Goal: Information Seeking & Learning: Check status

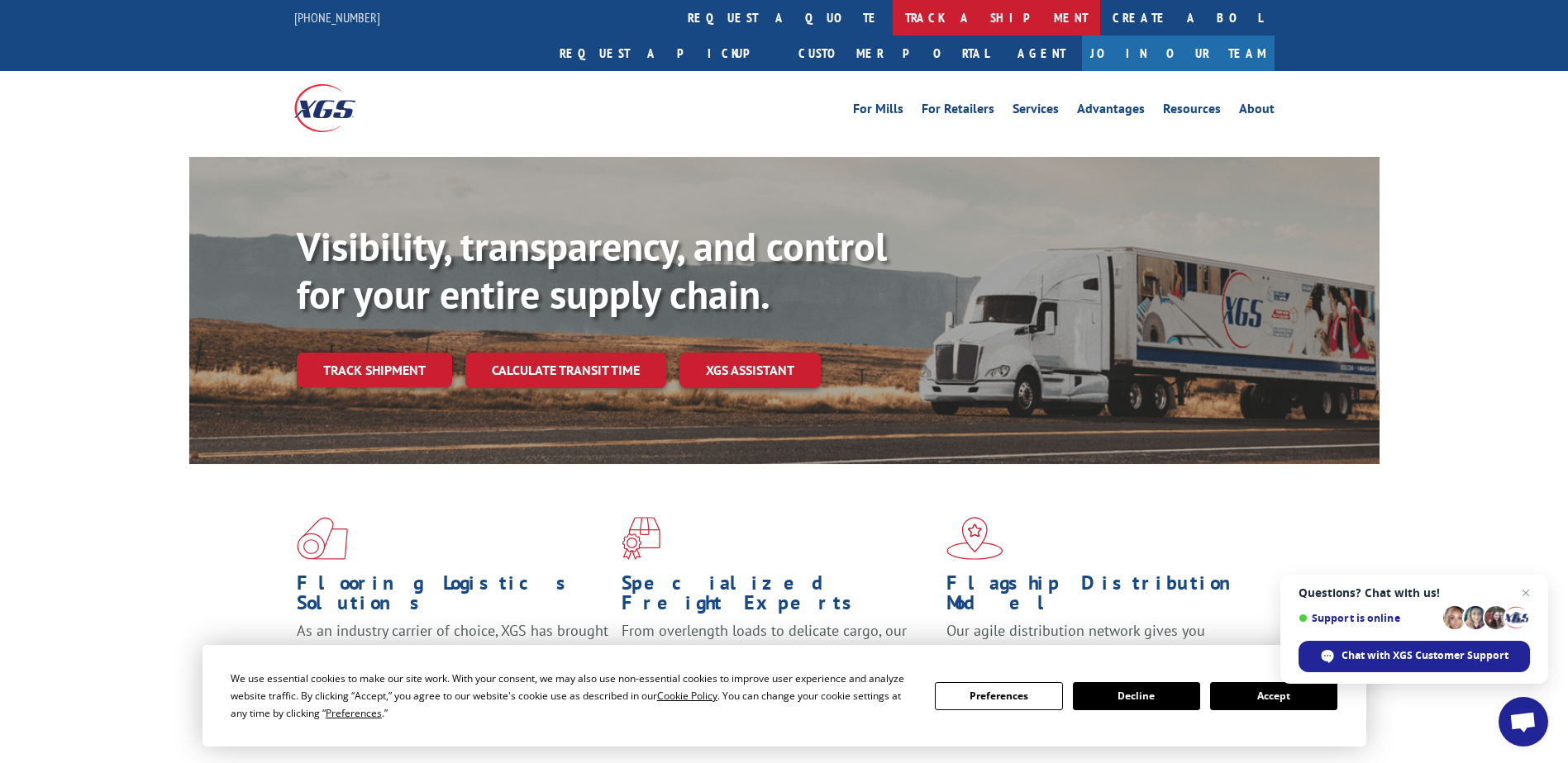
click at [892, 18] on link "track a shipment" at bounding box center [996, 17] width 207 height 35
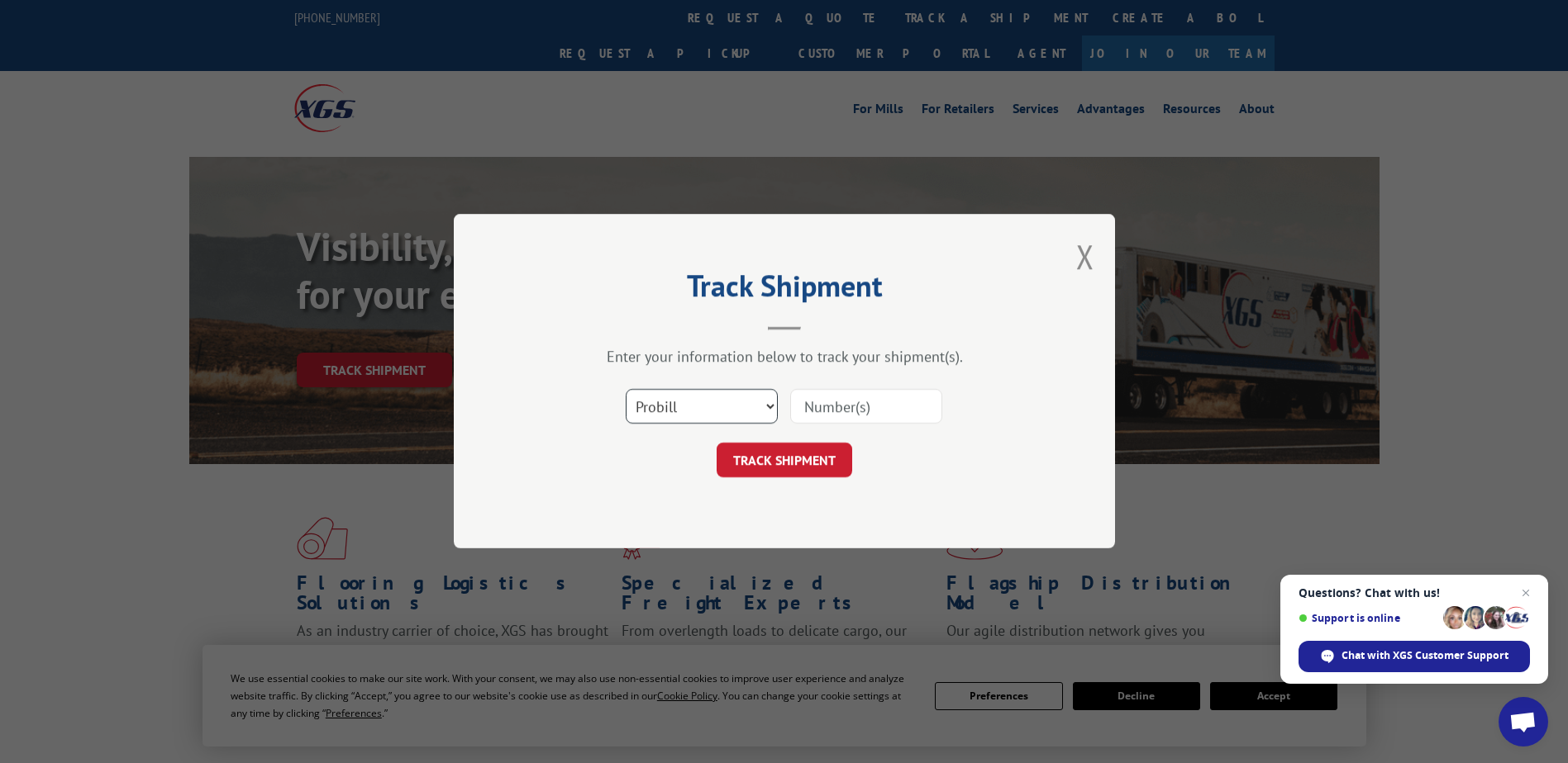
click at [678, 401] on select "Select category... Probill BOL PO" at bounding box center [701, 407] width 152 height 34
select select "bol"
click at [626, 390] on select "Select category... Probill BOL PO" at bounding box center [701, 407] width 152 height 34
click at [891, 396] on input at bounding box center [866, 407] width 152 height 34
type input "3578925"
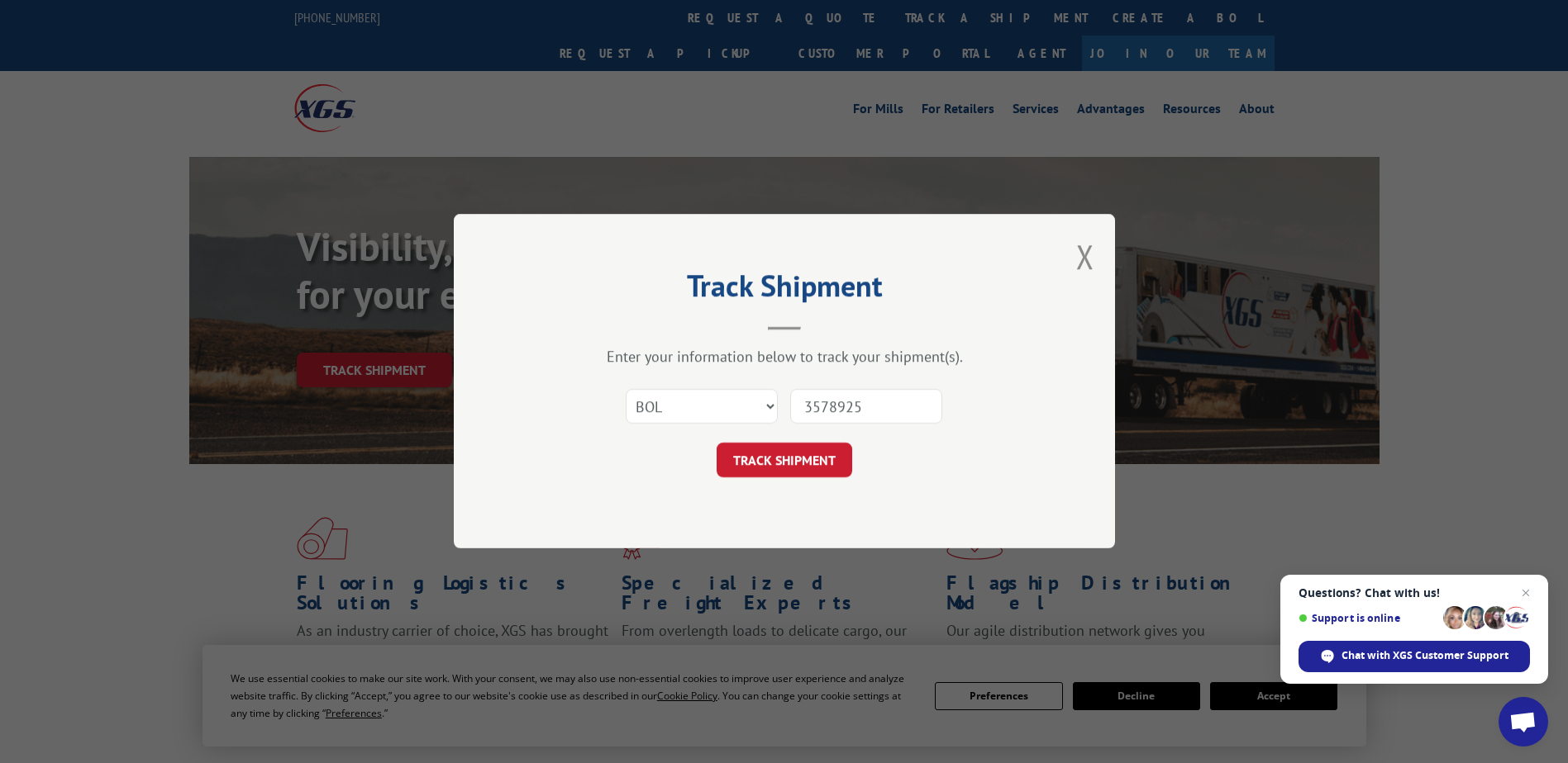
click button "TRACK SHIPMENT" at bounding box center [784, 460] width 136 height 34
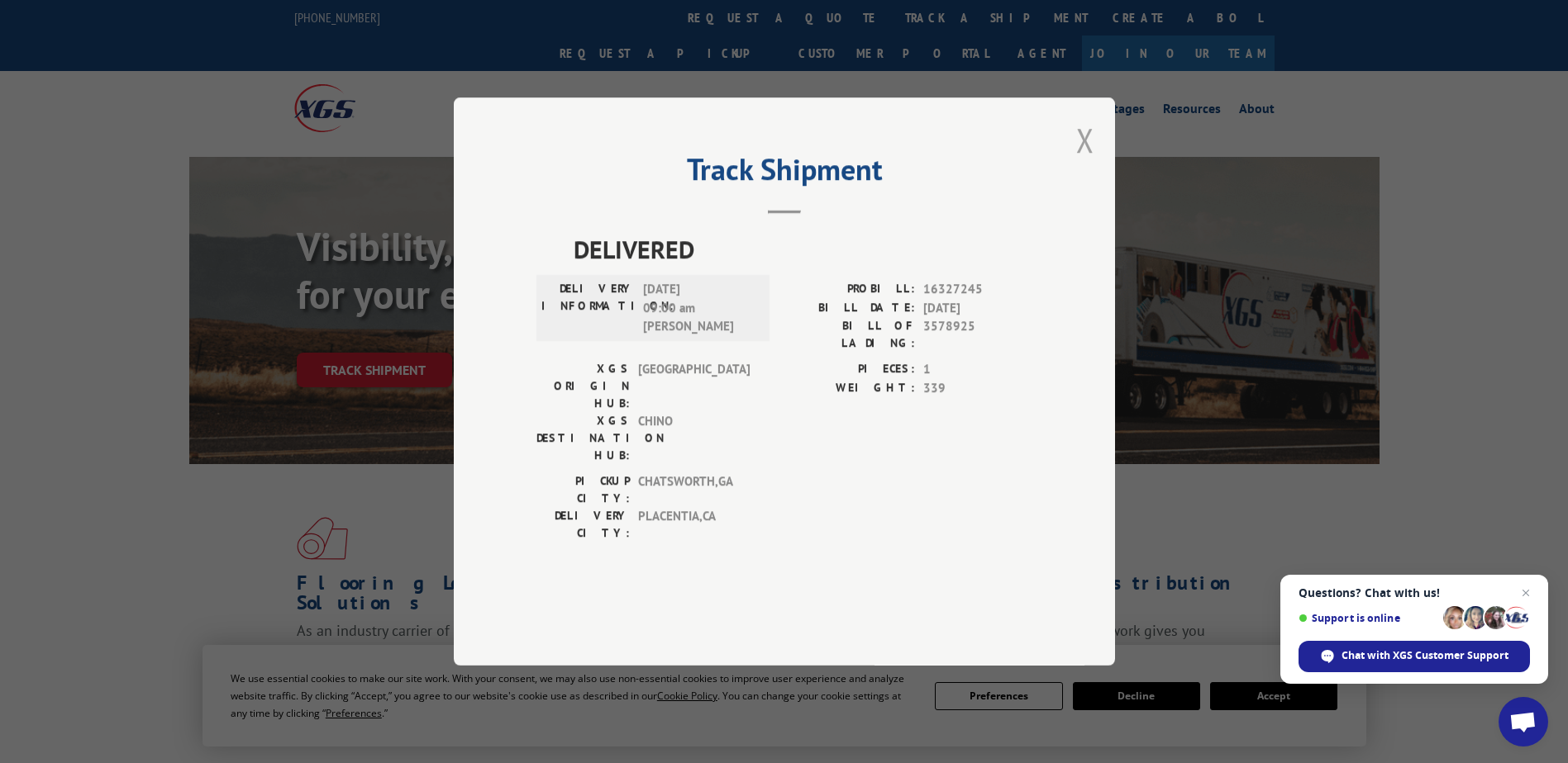
click at [1077, 162] on button "Close modal" at bounding box center [1085, 140] width 18 height 44
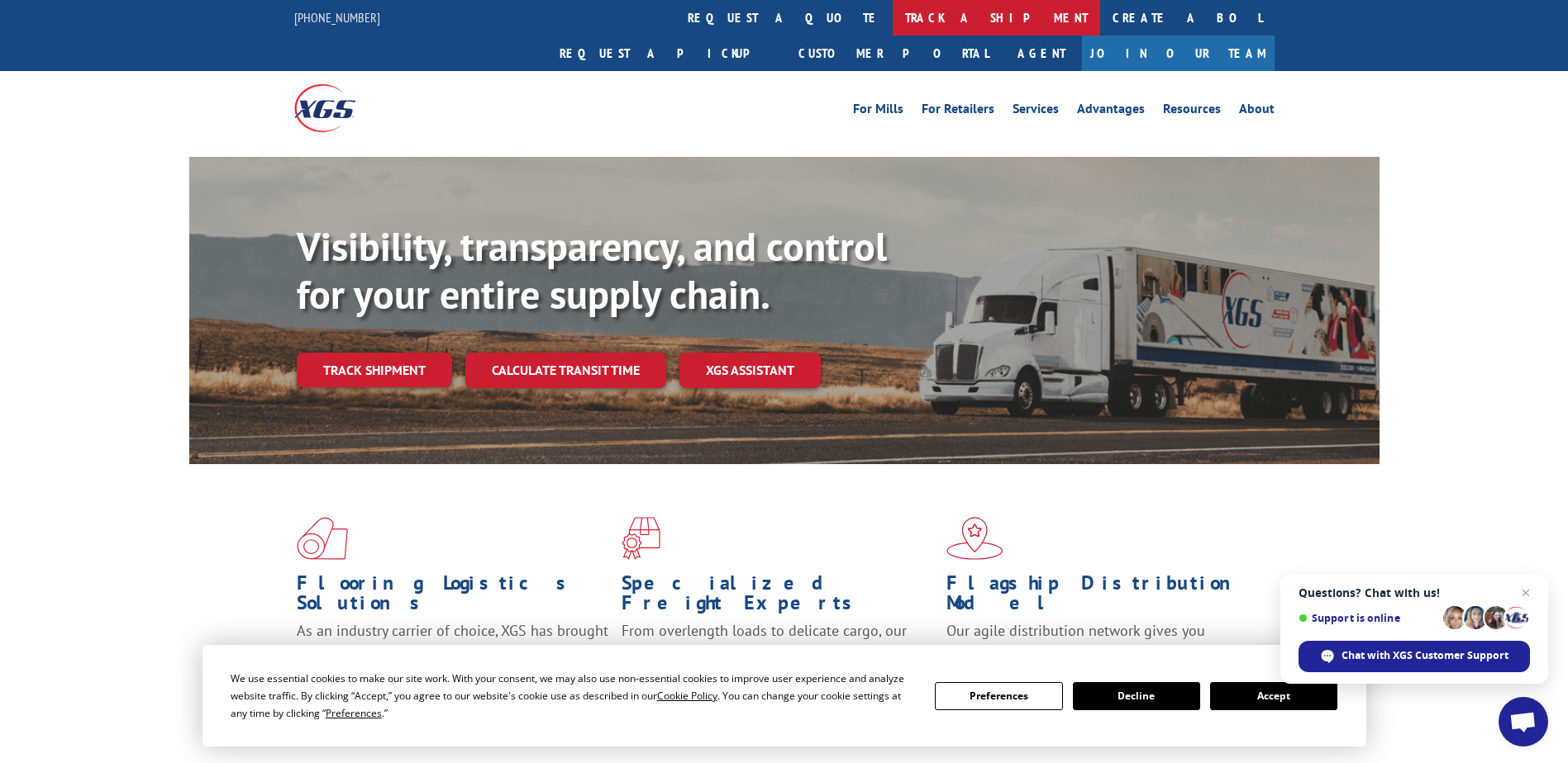
click at [892, 19] on link "track a shipment" at bounding box center [996, 17] width 207 height 35
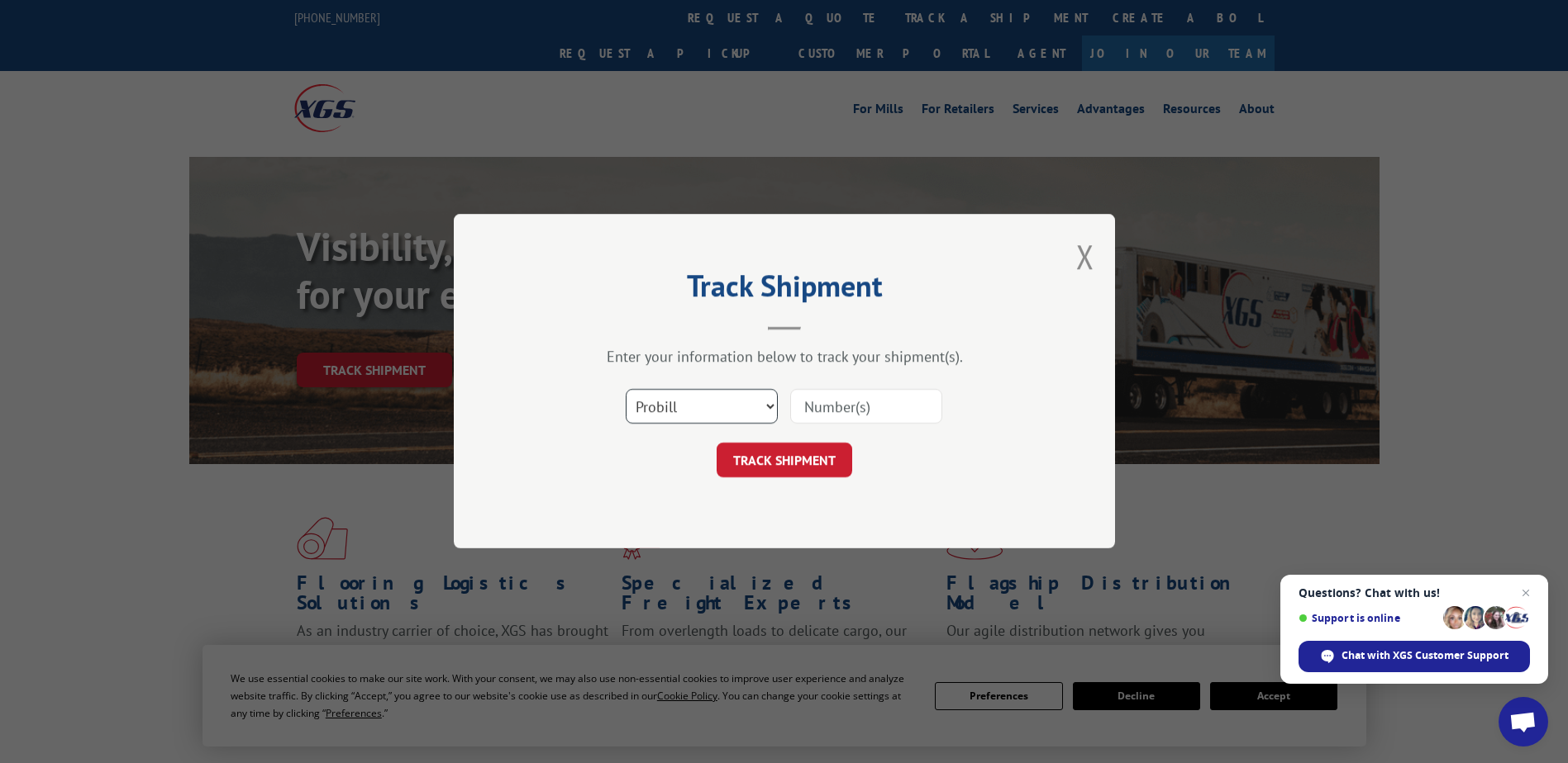
click at [660, 417] on select "Select category... Probill BOL PO" at bounding box center [701, 407] width 152 height 34
click at [626, 390] on select "Select category... Probill BOL PO" at bounding box center [701, 407] width 152 height 34
click at [829, 403] on input at bounding box center [866, 407] width 152 height 34
click at [722, 405] on select "Select category... Probill BOL PO" at bounding box center [701, 407] width 152 height 34
select select "probill"
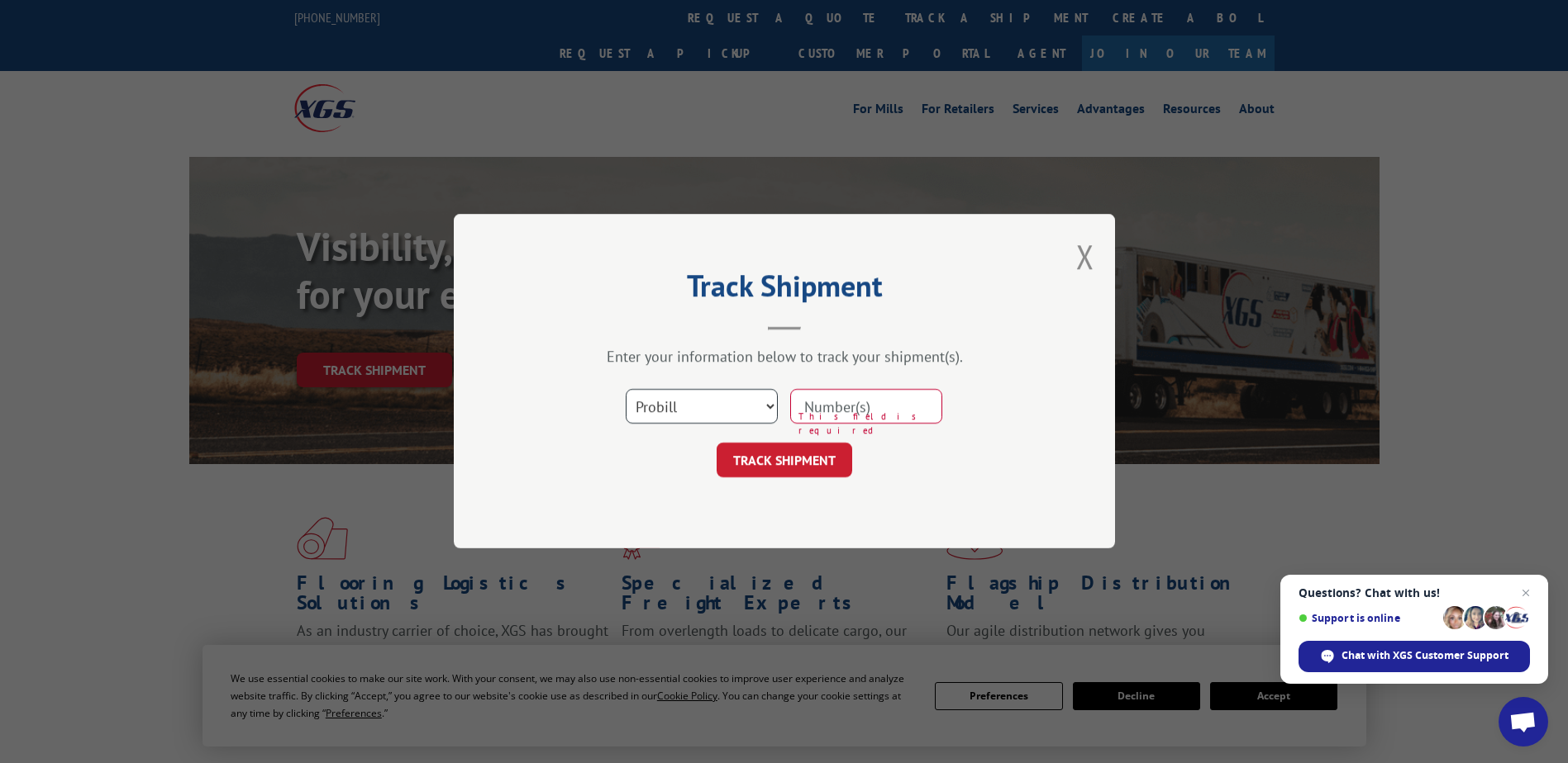
click at [626, 390] on select "Select category... Probill BOL PO" at bounding box center [701, 407] width 152 height 34
click at [910, 404] on input at bounding box center [866, 407] width 152 height 34
type input "16327245"
click button "TRACK SHIPMENT" at bounding box center [784, 460] width 136 height 34
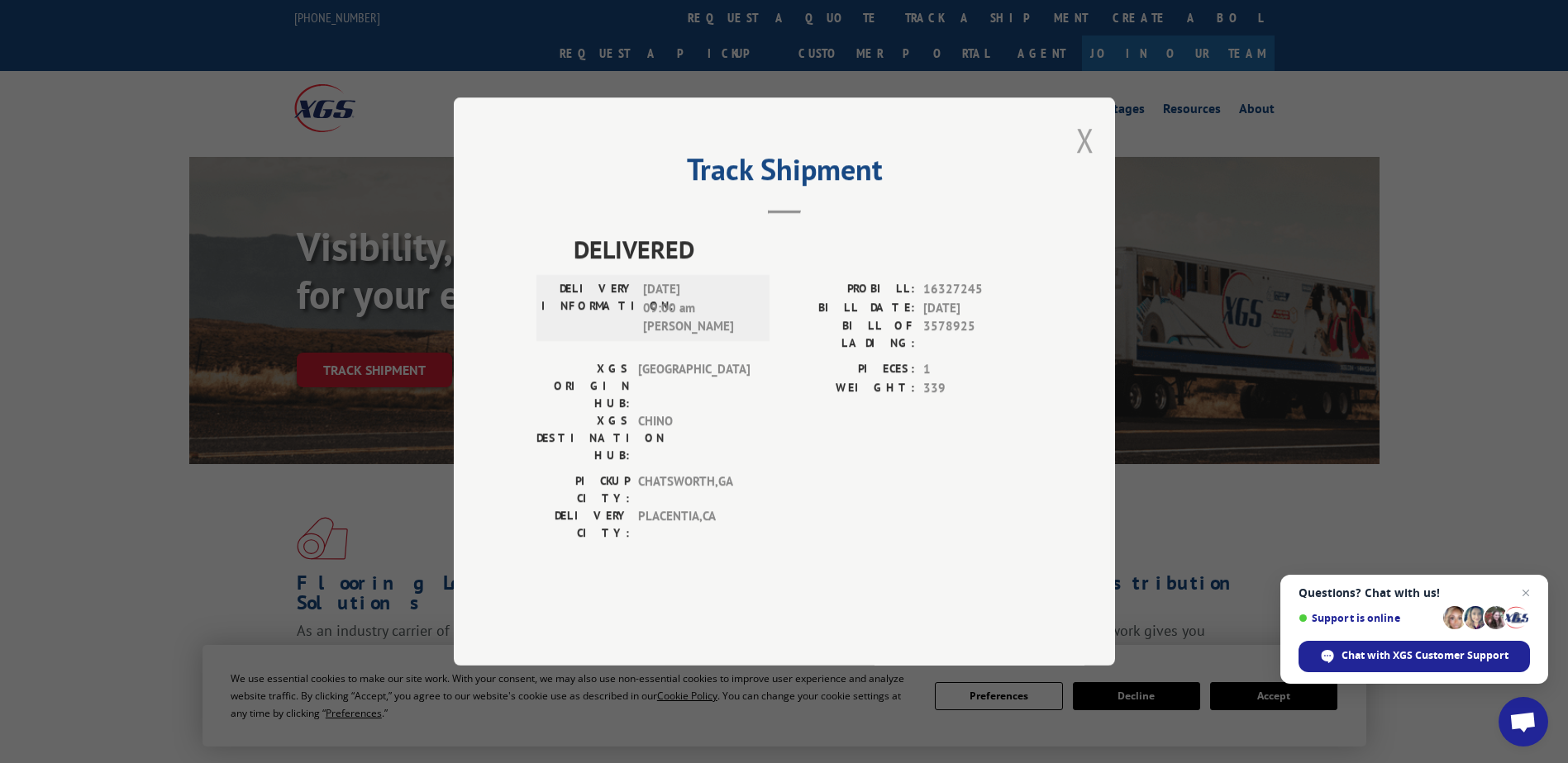
click at [1081, 162] on button "Close modal" at bounding box center [1085, 140] width 18 height 44
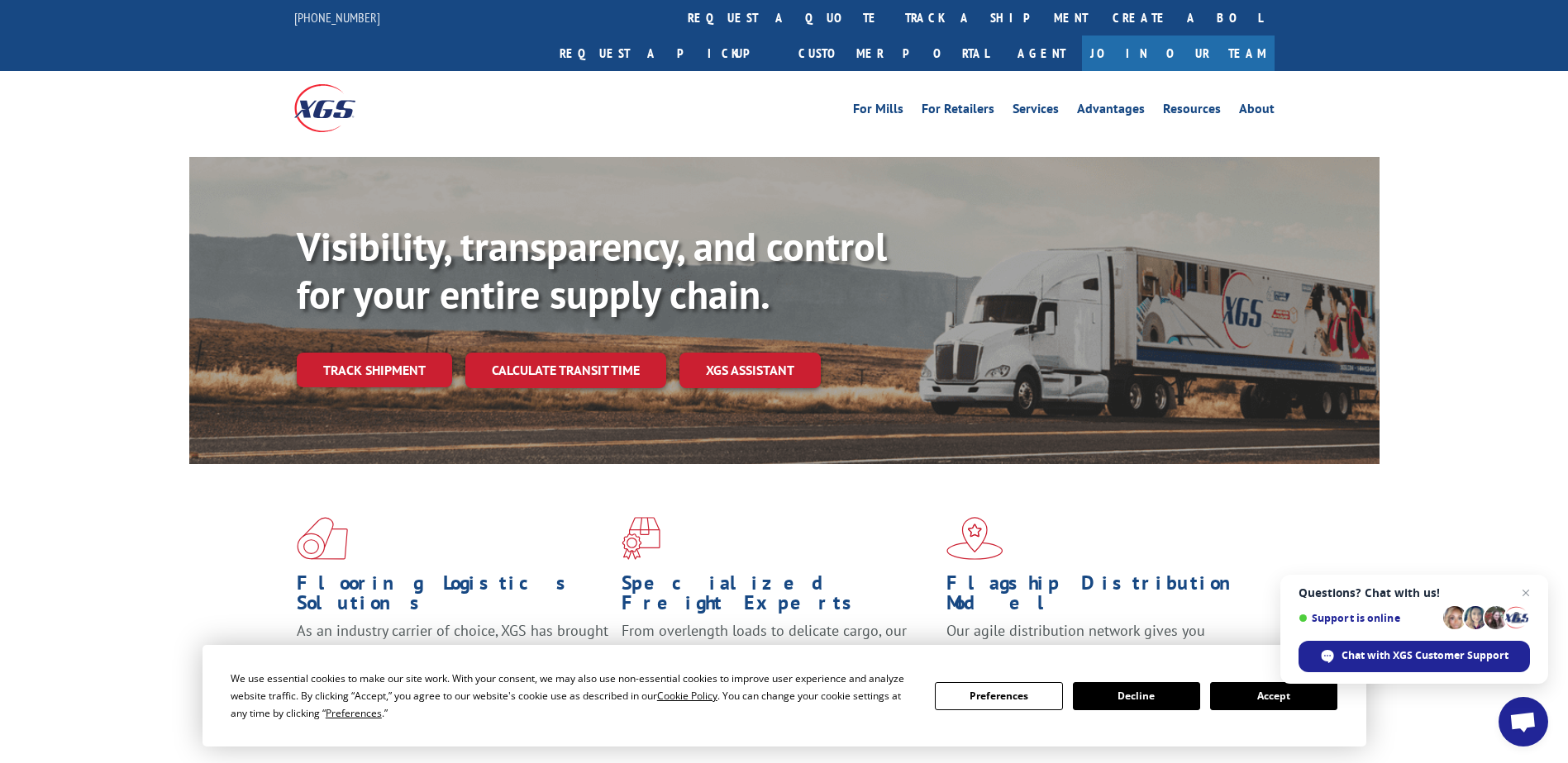
click at [709, 71] on div "For [PERSON_NAME] For Retailers Services Advantages Resources About For [PERSON…" at bounding box center [784, 107] width 980 height 74
click at [892, 24] on link "track a shipment" at bounding box center [996, 17] width 207 height 35
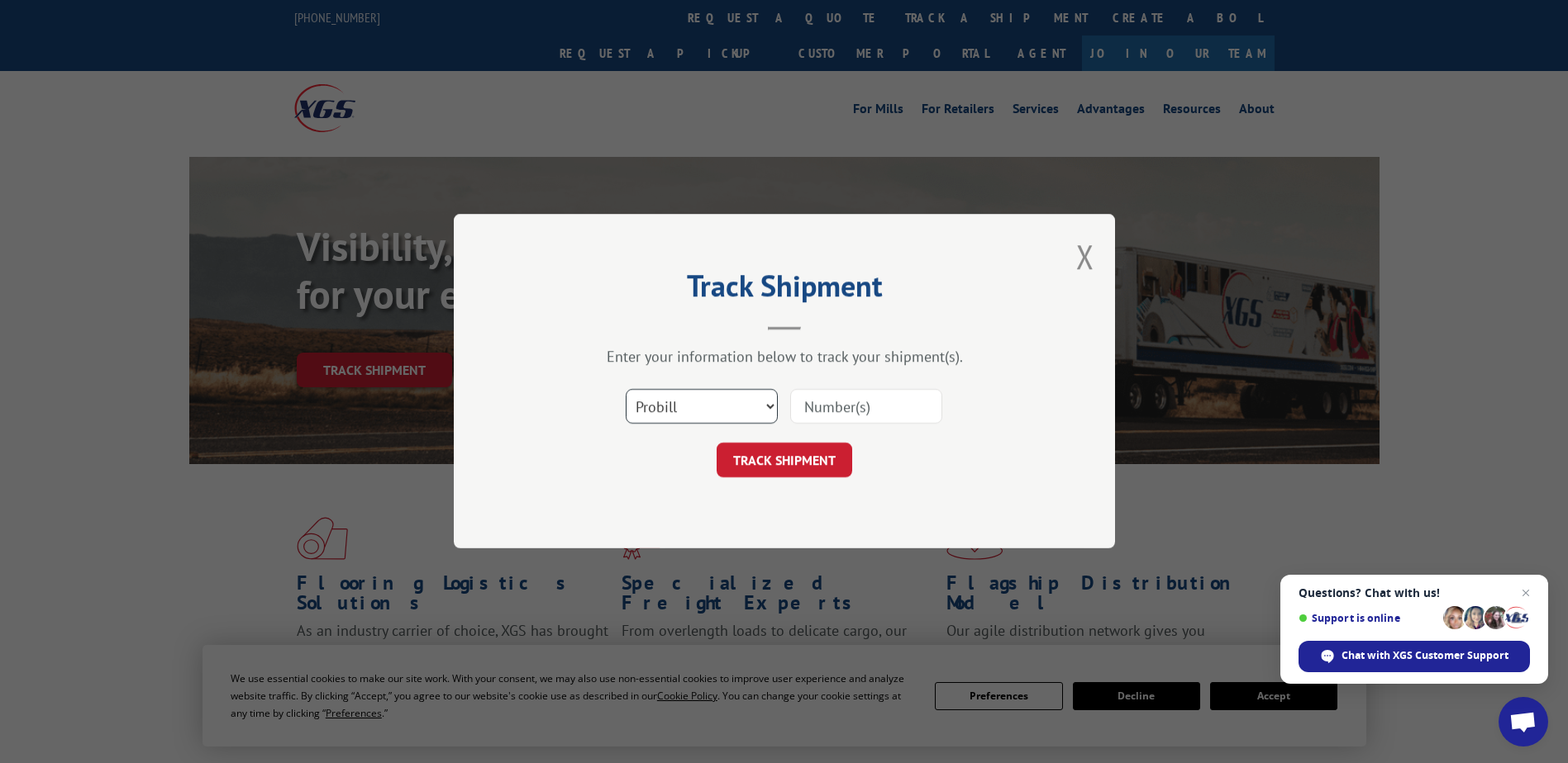
click at [649, 402] on select "Select category... Probill BOL PO" at bounding box center [701, 407] width 152 height 34
click at [626, 390] on select "Select category... Probill BOL PO" at bounding box center [701, 407] width 152 height 34
click at [732, 399] on select "Select category... Probill BOL PO" at bounding box center [701, 407] width 152 height 34
select select "bol"
click at [626, 390] on select "Select category... Probill BOL PO" at bounding box center [701, 407] width 152 height 34
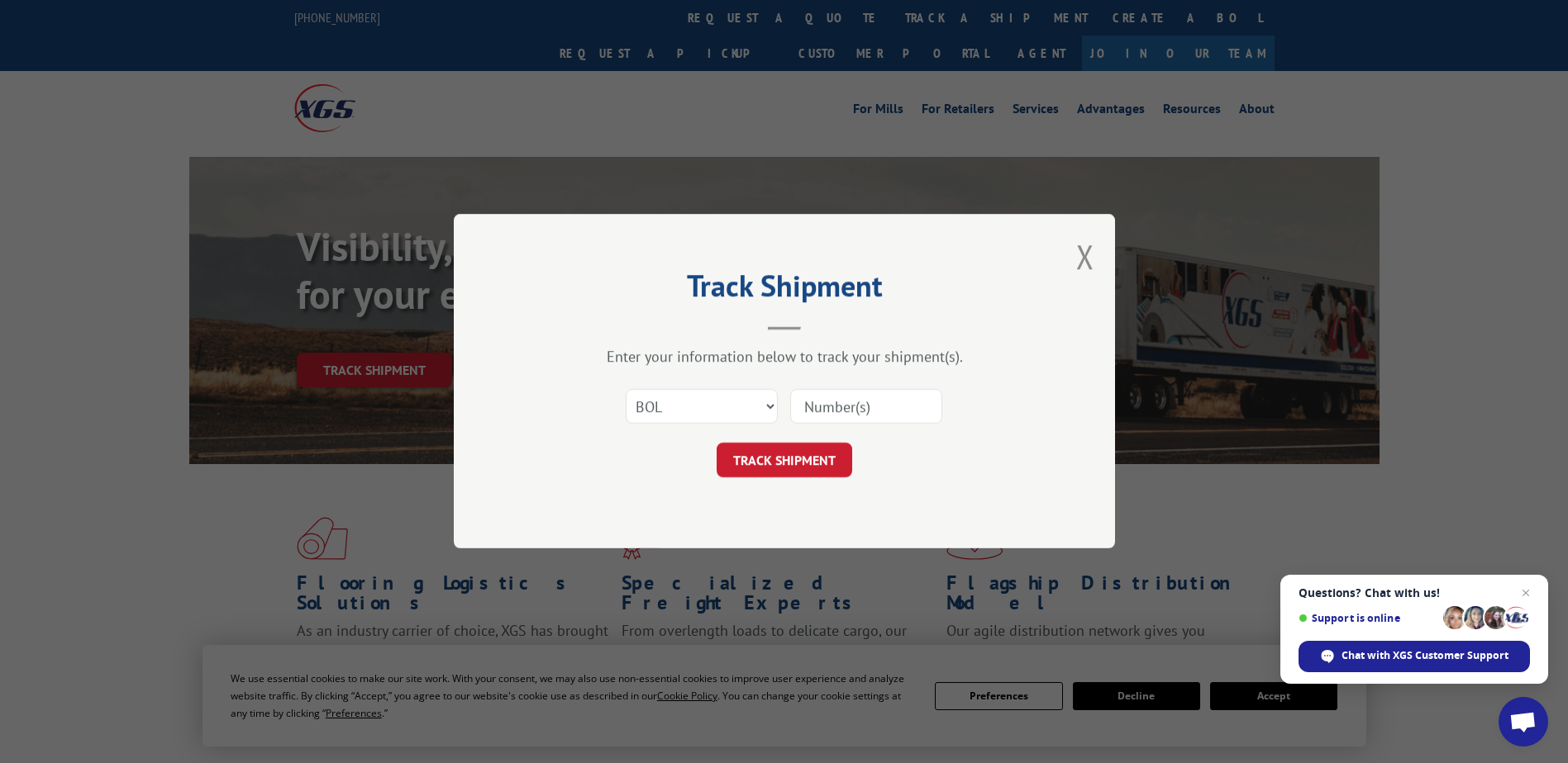
click at [832, 417] on input at bounding box center [866, 407] width 152 height 34
type input "2502664"
click button "TRACK SHIPMENT" at bounding box center [784, 460] width 136 height 34
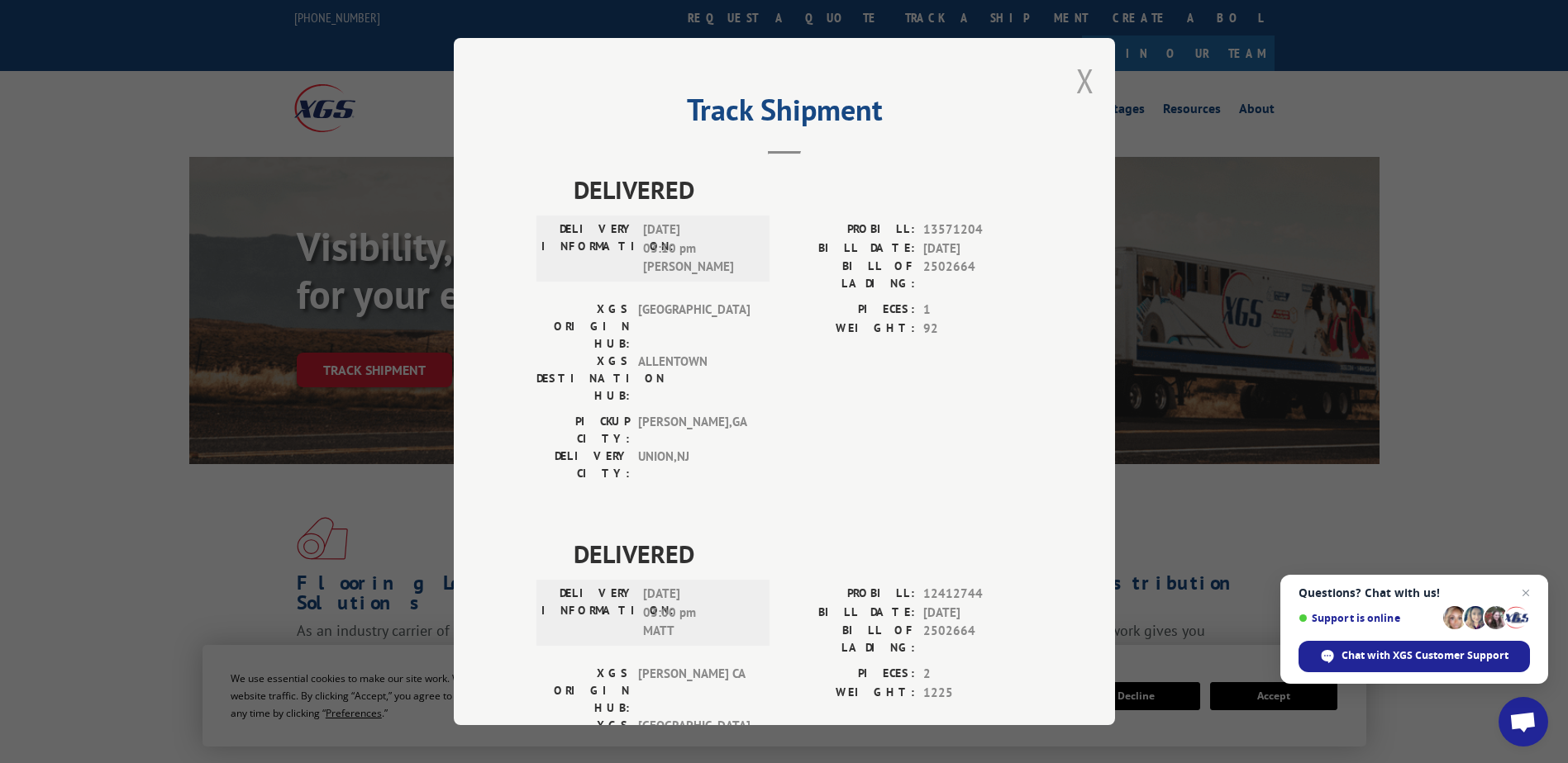
click at [1076, 76] on button "Close modal" at bounding box center [1085, 80] width 18 height 44
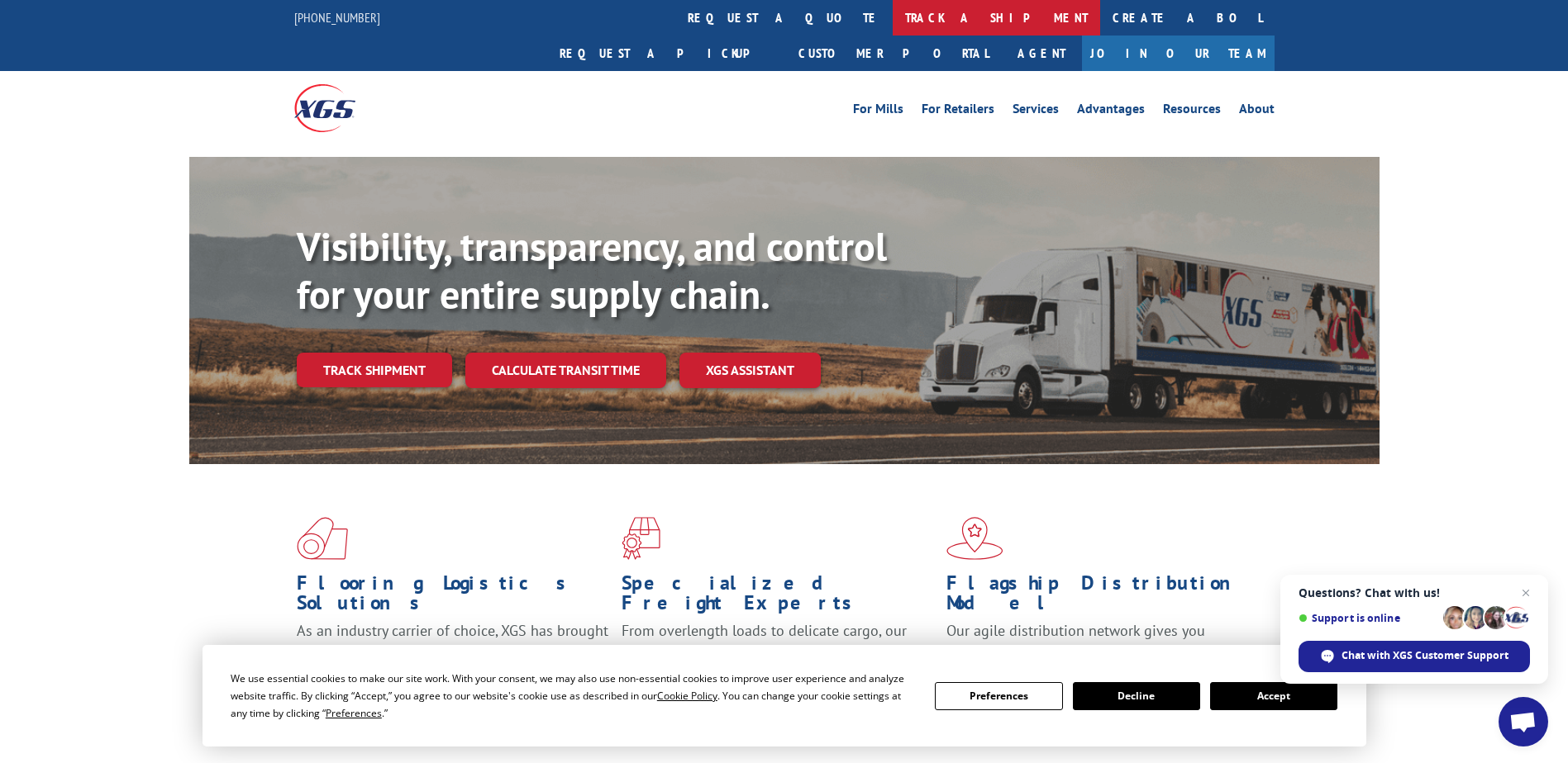
click at [892, 26] on link "track a shipment" at bounding box center [996, 17] width 207 height 35
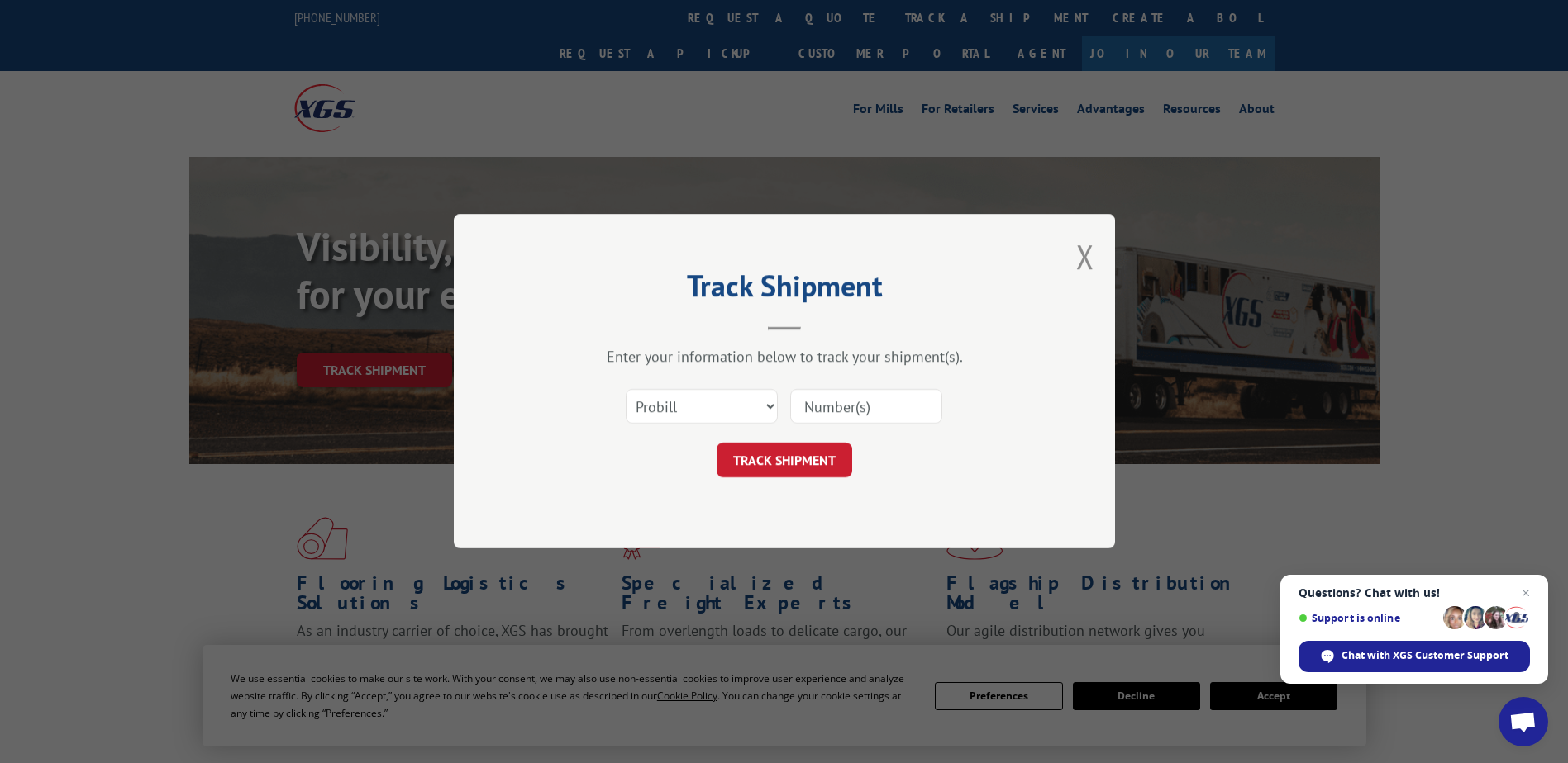
click at [811, 404] on input at bounding box center [866, 407] width 152 height 34
